Goal: Find contact information: Find contact information

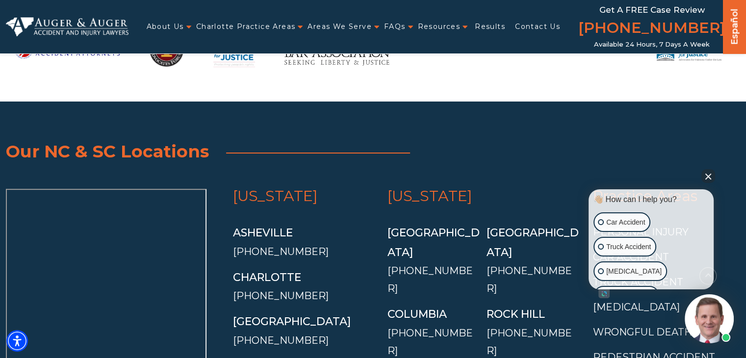
scroll to position [7860, 0]
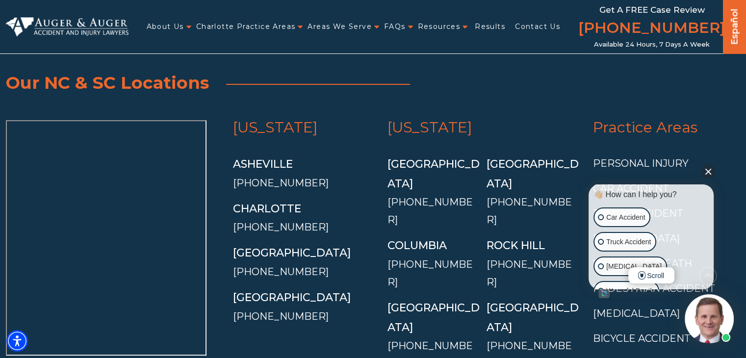
click at [702, 169] on button "Close Intaker Chat Widget" at bounding box center [708, 171] width 14 height 14
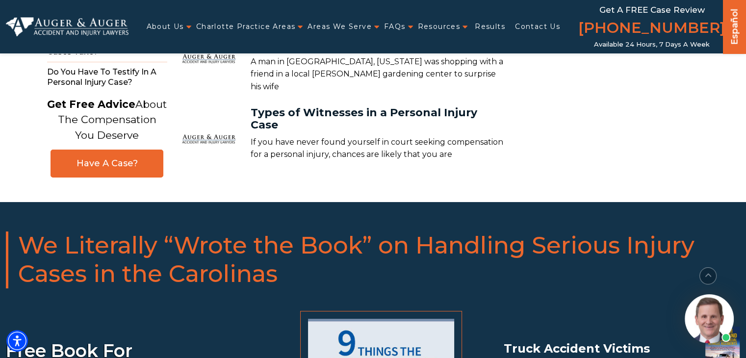
scroll to position [6831, 0]
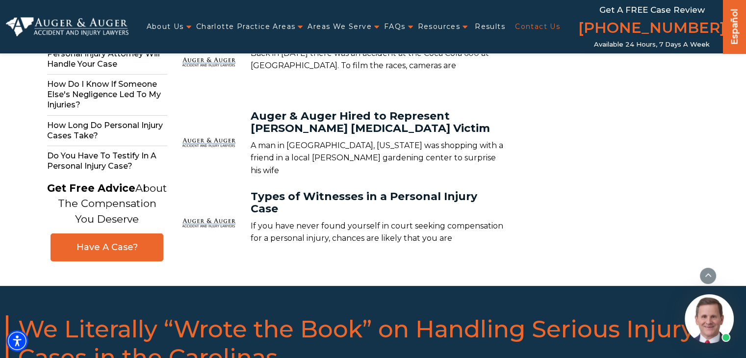
click at [527, 24] on link "Contact Us" at bounding box center [537, 27] width 45 height 20
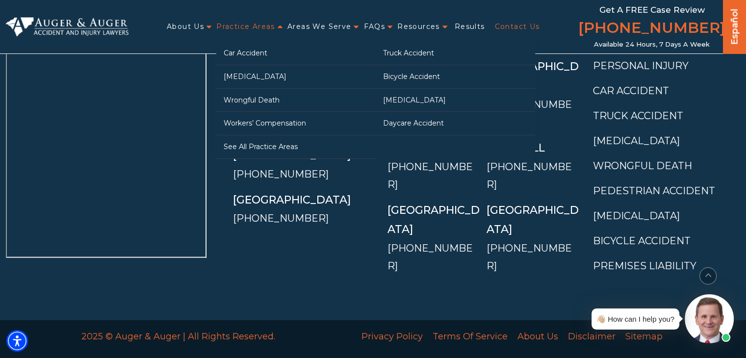
scroll to position [2140, 0]
